Goal: Information Seeking & Learning: Learn about a topic

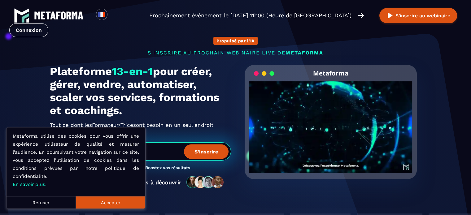
click at [114, 203] on button "Accepter" at bounding box center [110, 202] width 69 height 12
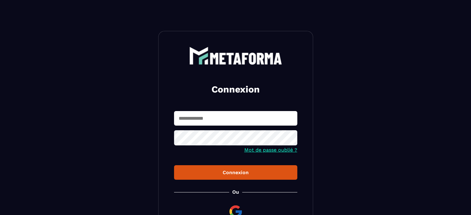
click at [220, 117] on input "text" at bounding box center [235, 118] width 123 height 15
type input "**********"
click at [291, 139] on icon at bounding box center [290, 138] width 7 height 7
click at [246, 173] on div "Connexion" at bounding box center [235, 173] width 113 height 6
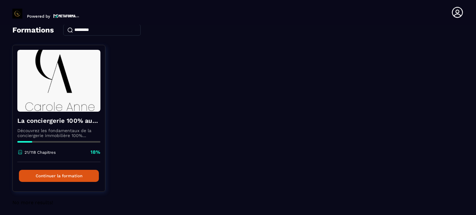
scroll to position [33, 0]
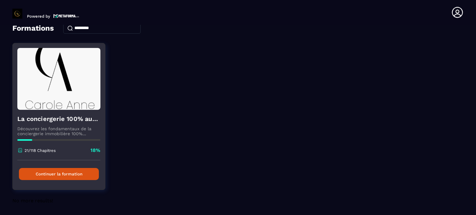
click at [53, 173] on button "Continuer la formation" at bounding box center [59, 174] width 80 height 12
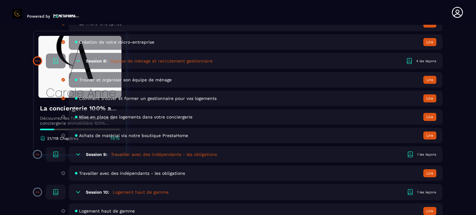
scroll to position [619, 0]
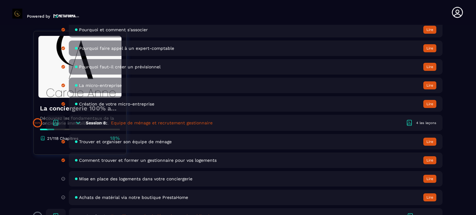
click at [129, 180] on span "Mise en place des logements dans votre conciergerie" at bounding box center [135, 178] width 113 height 5
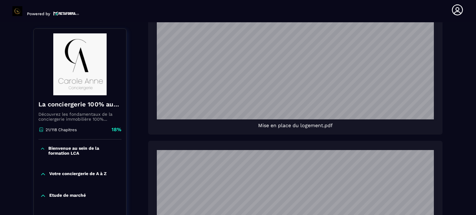
scroll to position [498, 0]
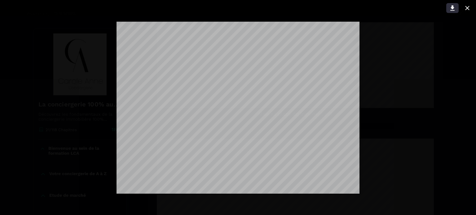
click at [452, 6] on icon at bounding box center [452, 8] width 4 height 5
